Goal: Task Accomplishment & Management: Use online tool/utility

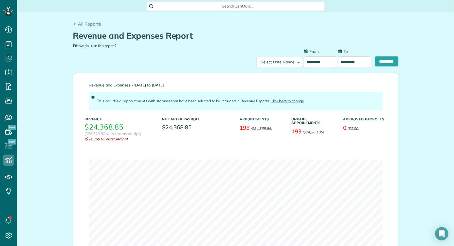
scroll to position [2, 2]
click at [384, 60] on input "**********" at bounding box center [386, 61] width 23 height 10
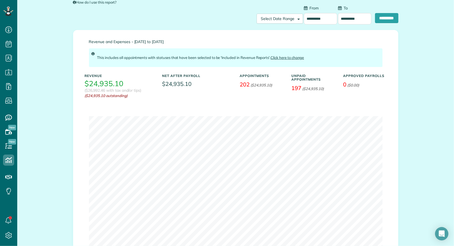
scroll to position [44, 0]
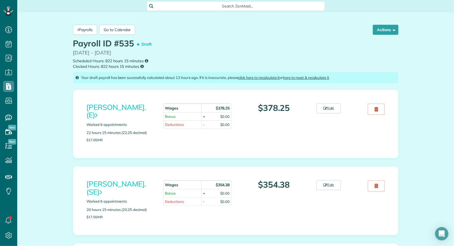
scroll to position [2, 2]
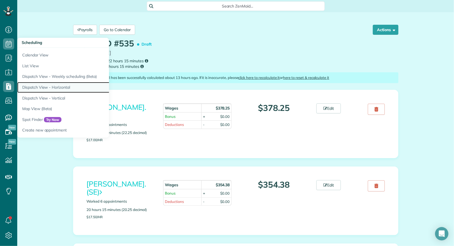
click at [51, 82] on link "Dispatch View - Horizontal" at bounding box center [86, 87] width 139 height 11
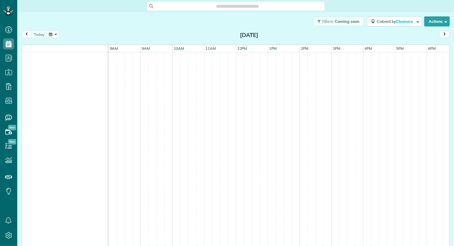
scroll to position [2, 2]
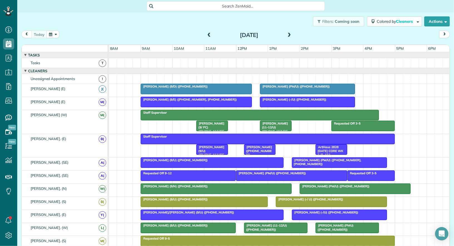
click at [289, 34] on span at bounding box center [289, 35] width 6 height 5
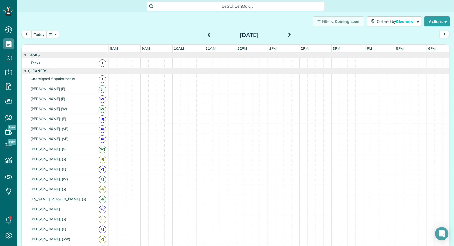
click at [289, 34] on span at bounding box center [289, 35] width 6 height 5
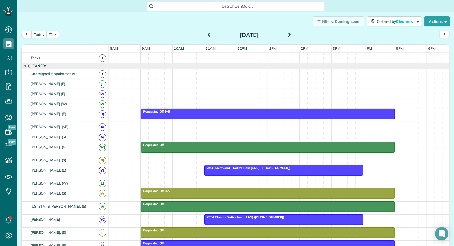
scroll to position [6, 0]
